Goal: Task Accomplishment & Management: Use online tool/utility

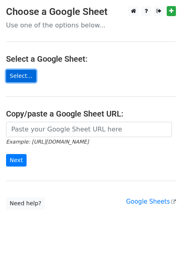
click at [26, 77] on link "Select..." at bounding box center [21, 76] width 30 height 12
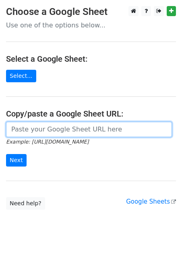
click at [41, 130] on input "url" at bounding box center [89, 129] width 166 height 15
paste input "https://docs.google.com/spreadsheets/d/1wkBxS-ad0LKtm9EPHqZBfjyx1oYD1oza-o8Osfe…"
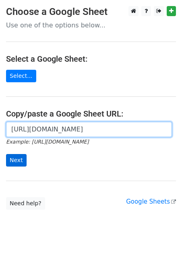
type input "https://docs.google.com/spreadsheets/d/1wkBxS-ad0LKtm9EPHqZBfjyx1oYD1oza-o8Osfe…"
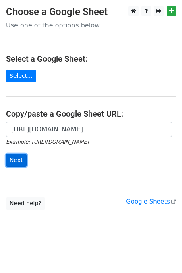
click at [13, 159] on input "Next" at bounding box center [16, 160] width 21 height 12
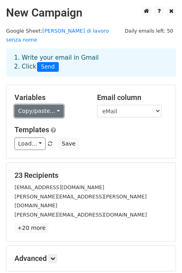
click at [57, 105] on link "Copy/paste..." at bounding box center [38, 111] width 49 height 12
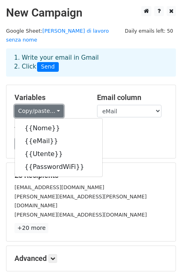
click at [57, 105] on link "Copy/paste..." at bounding box center [38, 111] width 49 height 12
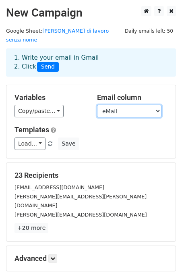
click at [157, 105] on select "Nome eMail Utente PasswordWiFi" at bounding box center [129, 111] width 64 height 12
click at [97, 105] on select "Nome eMail Utente PasswordWiFi" at bounding box center [129, 111] width 64 height 12
click at [157, 105] on select "Nome eMail Utente PasswordWiFi" at bounding box center [129, 111] width 64 height 12
click at [97, 105] on select "Nome eMail Utente PasswordWiFi" at bounding box center [129, 111] width 64 height 12
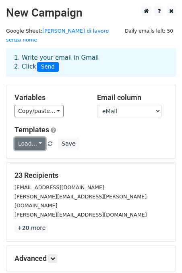
click at [39, 137] on link "Load..." at bounding box center [29, 143] width 31 height 12
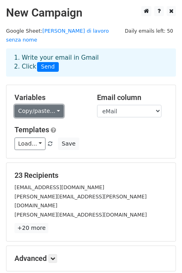
click at [55, 105] on link "Copy/paste..." at bounding box center [38, 111] width 49 height 12
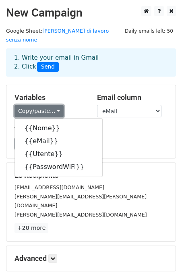
click at [56, 105] on link "Copy/paste..." at bounding box center [38, 111] width 49 height 12
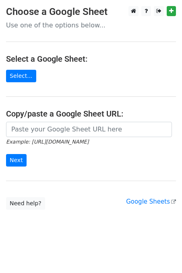
scroll to position [1, 0]
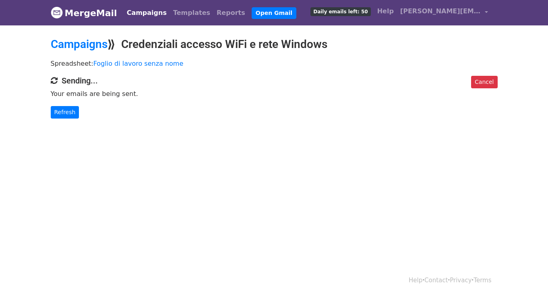
click at [125, 95] on p "Your emails are being sent." at bounding box center [274, 93] width 447 height 8
click at [62, 112] on link "Refresh" at bounding box center [65, 112] width 29 height 12
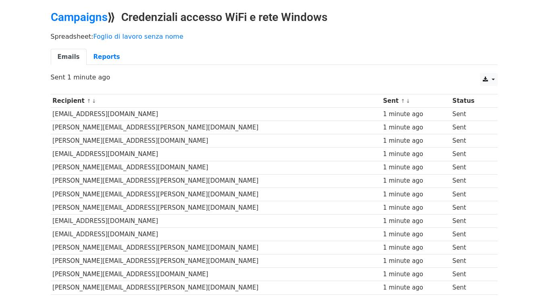
scroll to position [28, 0]
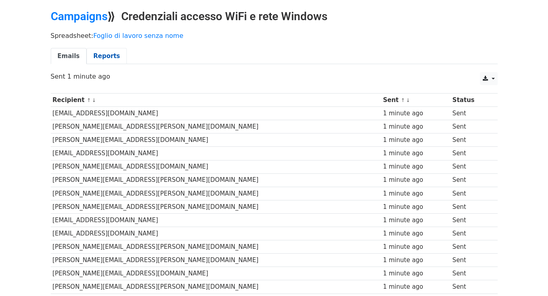
click at [108, 54] on link "Reports" at bounding box center [107, 56] width 40 height 17
